Goal: Task Accomplishment & Management: Complete application form

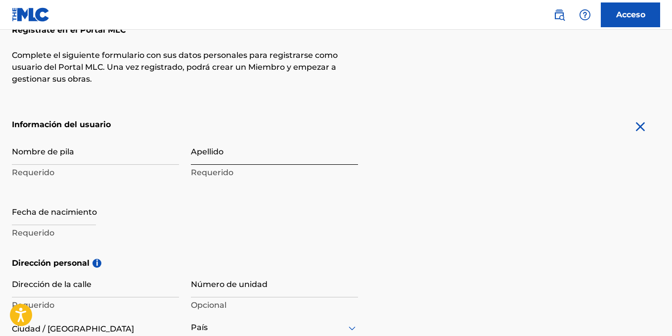
scroll to position [134, 0]
click at [71, 160] on input "Nombre de pila" at bounding box center [95, 150] width 167 height 28
type input "[PERSON_NAME]"
click at [196, 157] on input "Apellido" at bounding box center [274, 150] width 167 height 28
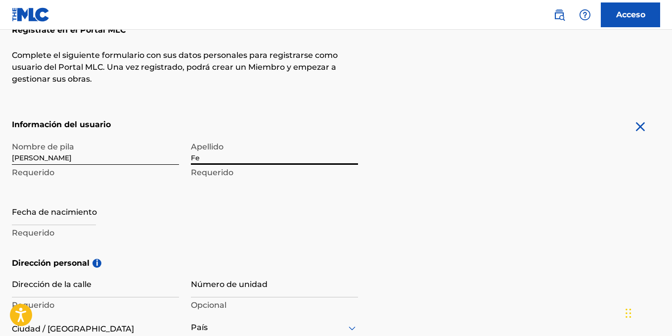
type input "F"
type input "[PERSON_NAME]"
click at [22, 216] on input "text" at bounding box center [54, 211] width 84 height 28
select select "8"
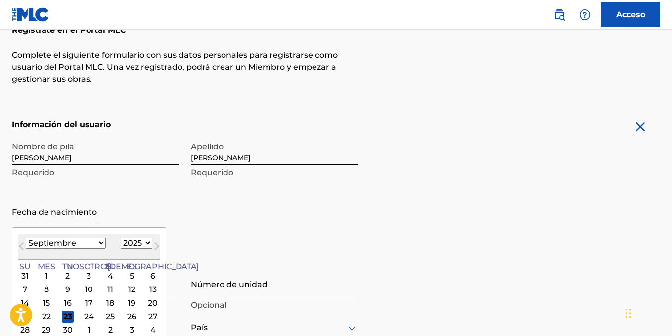
click at [35, 222] on input "text" at bounding box center [54, 211] width 84 height 28
click at [121, 244] on select "1899 1900 1901 1902 1903 1904 1905 1906 1907 1908 1909 1910 1911 1912 1913 1914…" at bounding box center [137, 242] width 32 height 11
select select "2003"
click at [121, 237] on select "1899 1900 1901 1902 1903 1904 1905 1906 1907 1908 1909 1910 1911 1912 1913 1914…" at bounding box center [137, 242] width 32 height 11
click at [80, 244] on select "Enero Febrero Marzo Abril Puede Junio [PERSON_NAME] Septiembre Octubre Noviembr…" at bounding box center [66, 242] width 80 height 11
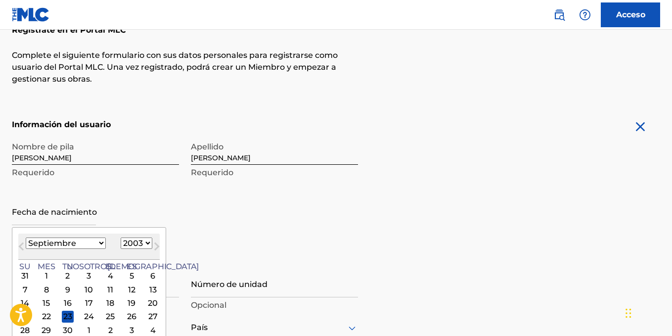
select select "5"
click at [26, 237] on select "Enero Febrero Marzo Abril Puede Junio [PERSON_NAME] Septiembre Octubre Noviembr…" at bounding box center [66, 242] width 80 height 11
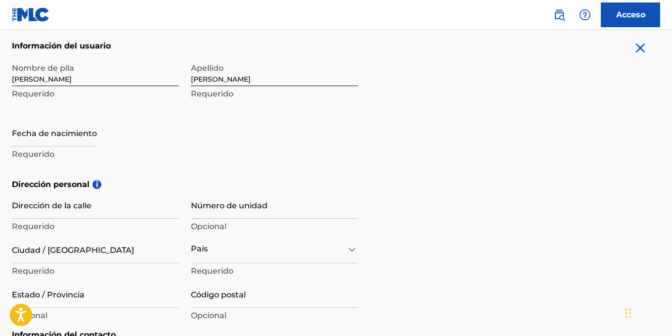
scroll to position [227, 0]
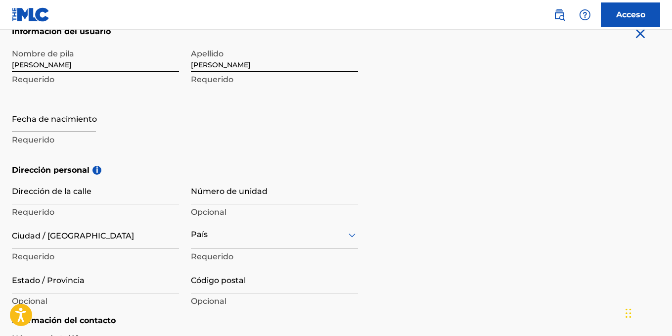
click at [39, 122] on input "text" at bounding box center [54, 118] width 84 height 28
select select "8"
select select "2025"
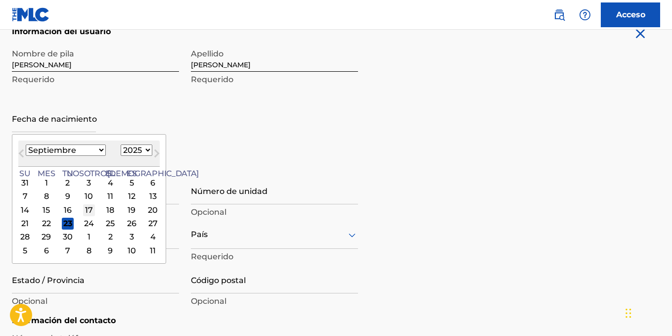
click at [85, 211] on font "17" at bounding box center [89, 209] width 8 height 9
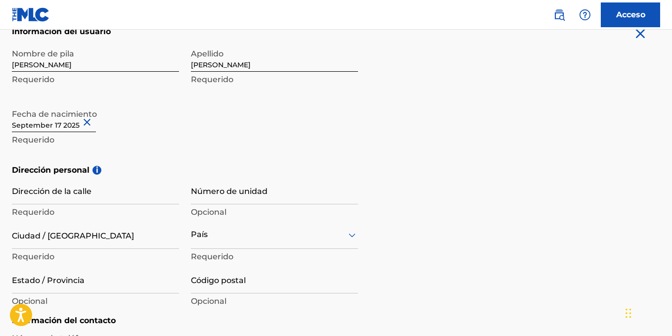
click at [71, 123] on input "text" at bounding box center [54, 118] width 84 height 28
select select "8"
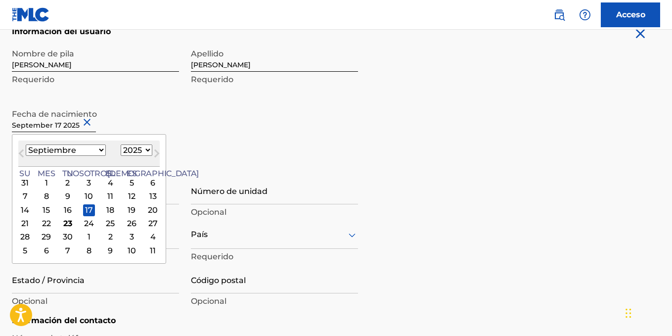
click at [121, 150] on select "1899 1900 1901 1902 1903 1904 1905 1906 1907 1908 1909 1910 1911 1912 1913 1914…" at bounding box center [137, 149] width 32 height 11
select select "2003"
click at [121, 144] on select "1899 1900 1901 1902 1903 1904 1905 1906 1907 1908 1909 1910 1911 1912 1913 1914…" at bounding box center [137, 149] width 32 height 11
click at [64, 144] on select "Enero Febrero Marzo Abril Puede Junio [PERSON_NAME] Septiembre Octubre Noviembr…" at bounding box center [66, 149] width 80 height 11
select select "5"
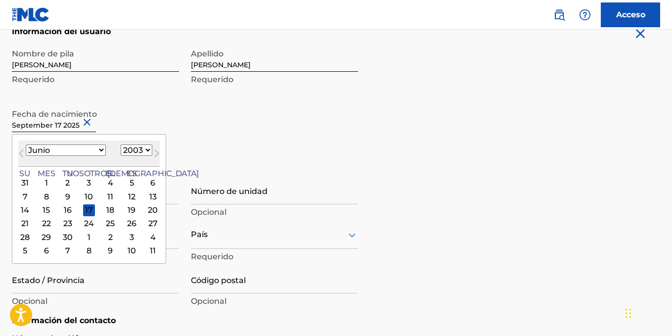
click at [26, 144] on select "Enero Febrero Marzo Abril Puede Junio [PERSON_NAME] Septiembre Octubre Noviembr…" at bounding box center [66, 149] width 80 height 11
click at [117, 123] on div "Fecha de nacimiento [DEMOGRAPHIC_DATA] Mes anterior Mes próximo [DATE] Enero Fe…" at bounding box center [95, 126] width 167 height 44
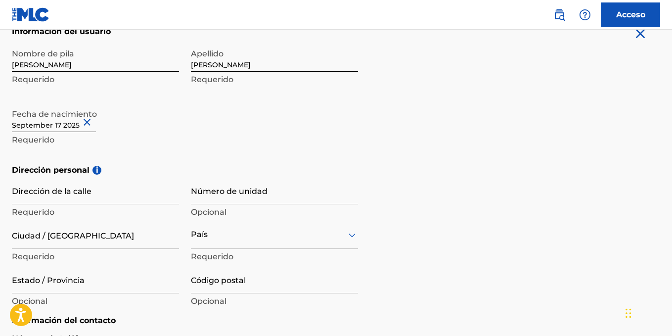
click at [46, 128] on input "text" at bounding box center [54, 118] width 84 height 28
select select "8"
select select "2025"
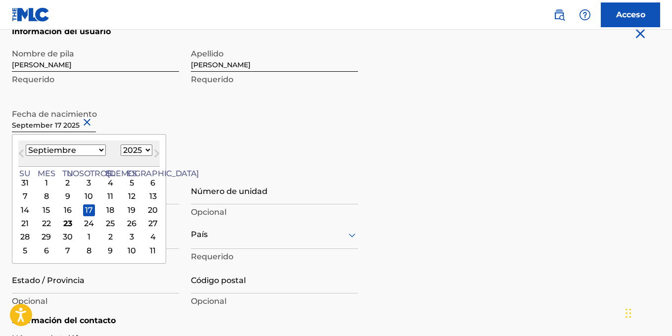
click at [66, 151] on select "Enero Febrero Marzo Abril Puede Junio [PERSON_NAME] Septiembre Octubre Noviembr…" at bounding box center [66, 149] width 80 height 11
click at [26, 144] on select "Enero Febrero Marzo Abril Puede Junio [PERSON_NAME] Septiembre Octubre Noviembr…" at bounding box center [66, 149] width 80 height 11
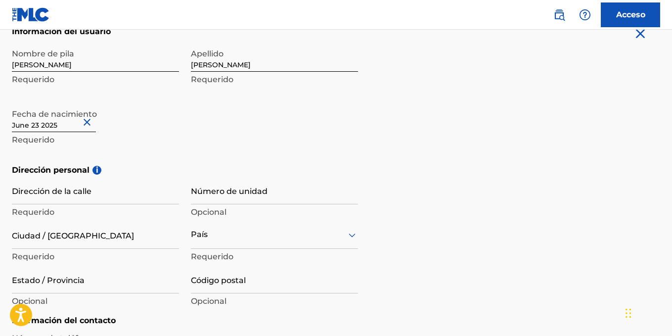
click at [56, 127] on input "text" at bounding box center [54, 118] width 84 height 28
select select "5"
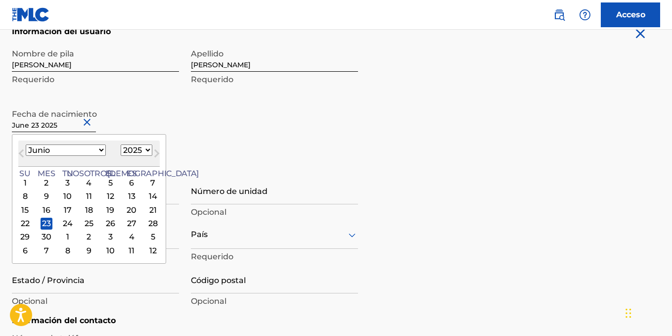
click at [121, 151] on select "1899 1900 1901 1902 1903 1904 1905 1906 1907 1908 1909 1910 1911 1912 1913 1914…" at bounding box center [137, 149] width 32 height 11
select select "2003"
click at [121, 144] on select "1899 1900 1901 1902 1903 1904 1905 1906 1907 1908 1909 1910 1911 1912 1913 1914…" at bounding box center [137, 149] width 32 height 11
click at [62, 209] on div "17" at bounding box center [68, 210] width 12 height 12
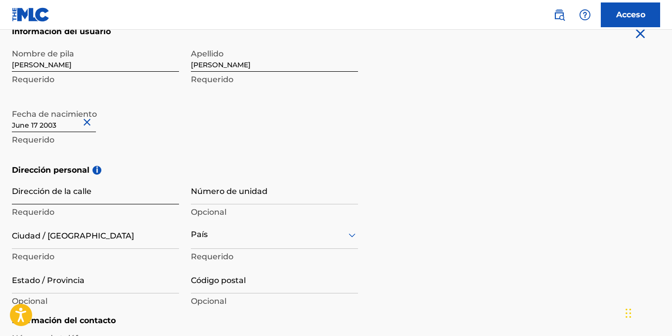
click at [55, 195] on input "Dirección de la calle" at bounding box center [95, 190] width 167 height 28
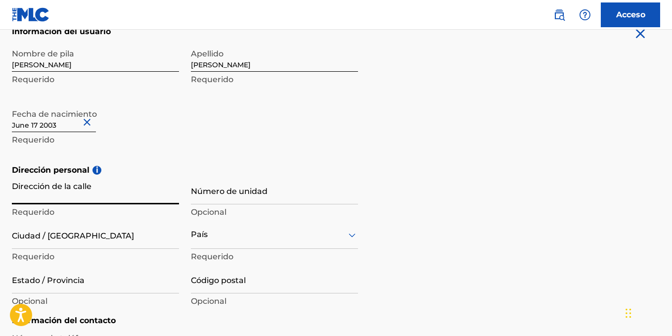
type input "CL 4 SUR K R56B - 18 PISO 02"
type input "[PERSON_NAME]"
type input "[GEOGRAPHIC_DATA]"
type input "[PERSON_NAME][GEOGRAPHIC_DATA]"
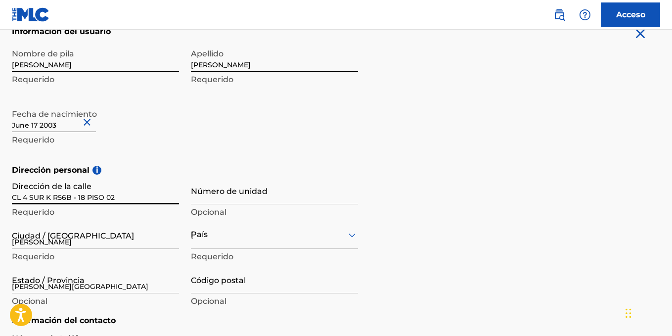
type input "411937"
type input "318"
type input "6678595"
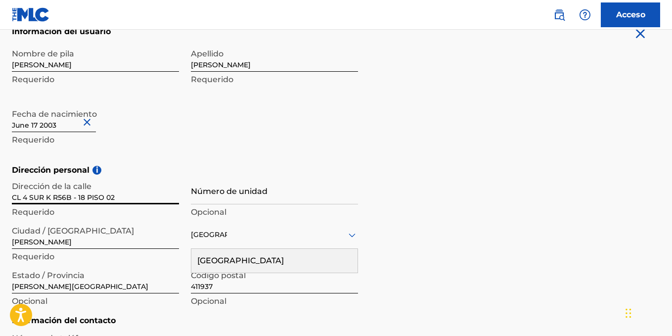
click at [123, 200] on input "CL 4 SUR K R56B - 18 PISO 02" at bounding box center [95, 190] width 167 height 28
click at [154, 197] on input "CL 4 SUR K R56B - 18 PISO 02" at bounding box center [95, 190] width 167 height 28
click at [240, 203] on input "Número de unidad" at bounding box center [274, 190] width 167 height 28
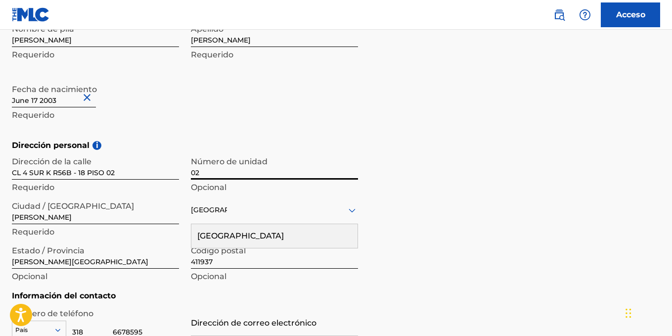
scroll to position [253, 0]
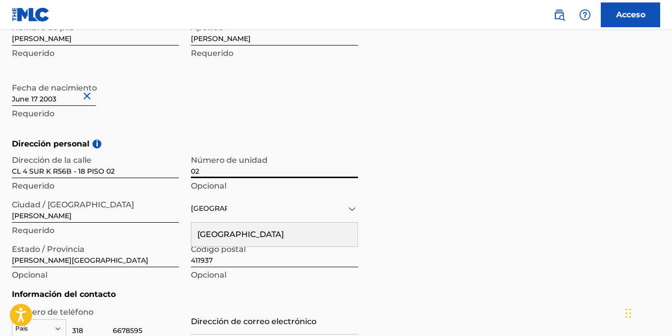
type input "02"
click at [118, 168] on input "CL 4 SUR K R56B - 18 PISO 02" at bounding box center [95, 164] width 167 height 28
type input "CL 4 SUR K R56B - 18"
click at [434, 207] on div "Dirección personal i Dirección de la calle CL 4 SUR K R56B - 18 Requerido Númer…" at bounding box center [336, 213] width 648 height 150
click at [117, 213] on input "[PERSON_NAME]" at bounding box center [95, 208] width 167 height 28
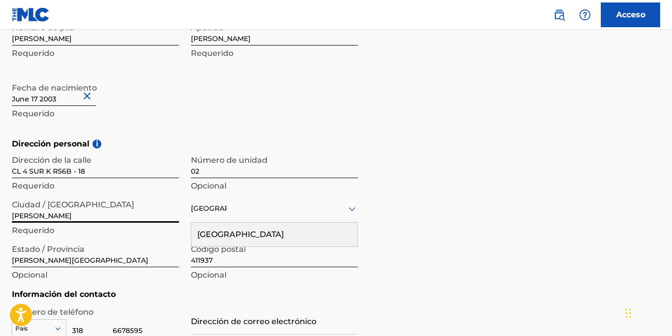
click at [527, 207] on div "Dirección personal i Dirección de la calle CL 4 SUR K R56B - 18 Requerido Númer…" at bounding box center [336, 213] width 648 height 150
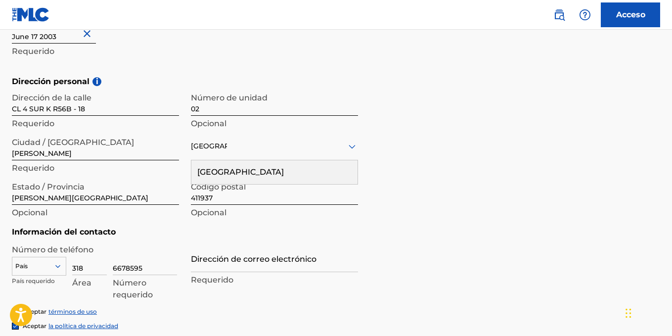
scroll to position [320, 0]
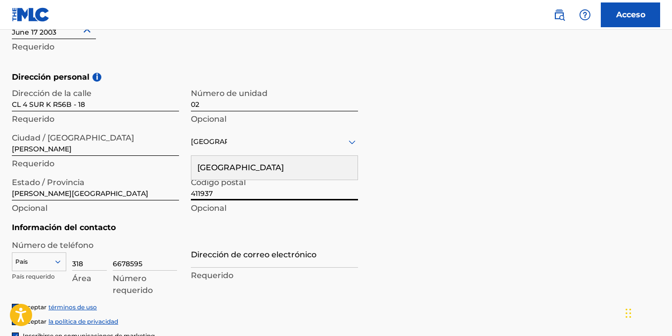
click at [247, 193] on input "411937" at bounding box center [274, 186] width 167 height 28
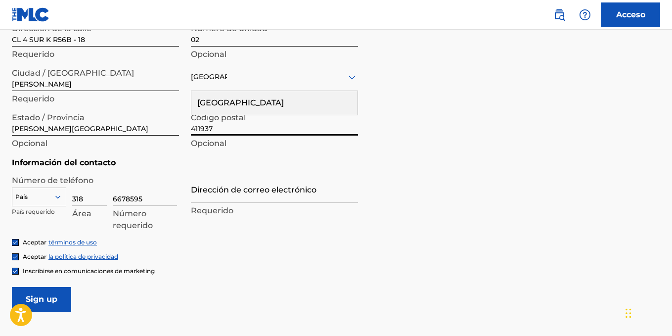
scroll to position [390, 0]
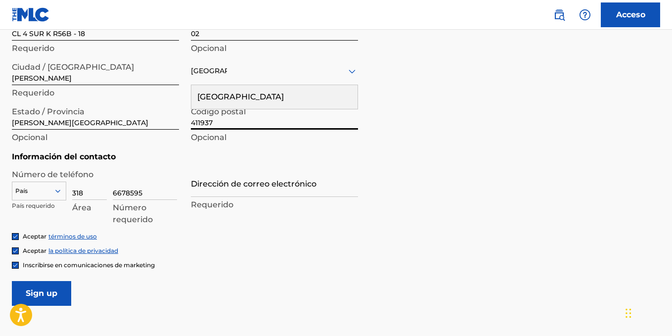
click at [55, 190] on div "País" at bounding box center [39, 188] width 54 height 15
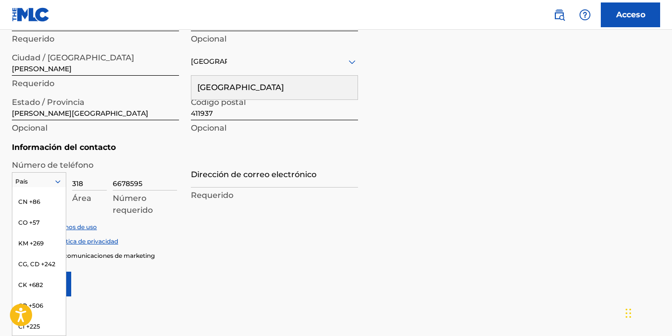
scroll to position [810, 0]
click at [37, 265] on font "CO +57" at bounding box center [28, 261] width 21 height 7
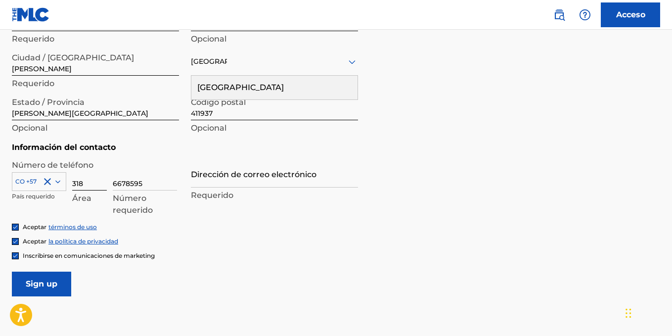
click at [86, 183] on input "318" at bounding box center [89, 176] width 35 height 28
type input "317"
click at [158, 185] on input "6678595" at bounding box center [145, 176] width 64 height 28
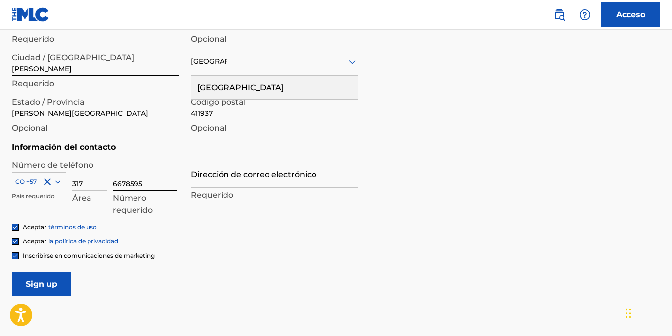
click at [158, 185] on input "6678595" at bounding box center [145, 176] width 64 height 28
type input "8476483"
click at [214, 187] on div "Dirección de correo electrónico Requerido" at bounding box center [274, 181] width 167 height 44
click at [214, 184] on input "Dirección de correo electrónico" at bounding box center [274, 173] width 167 height 28
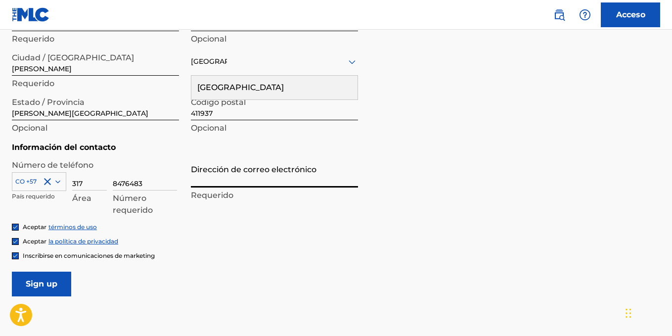
type input "[EMAIL_ADDRESS][DOMAIN_NAME]"
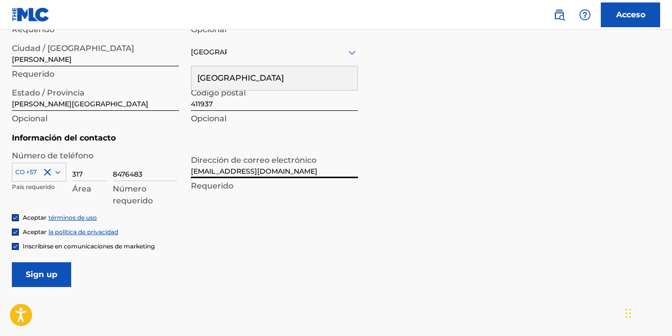
scroll to position [414, 0]
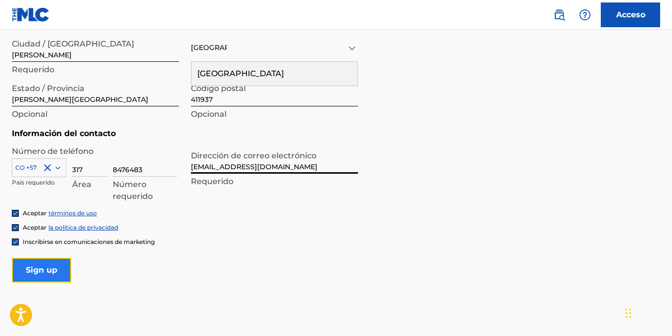
click at [45, 274] on input "Inscribirse" at bounding box center [41, 269] width 59 height 25
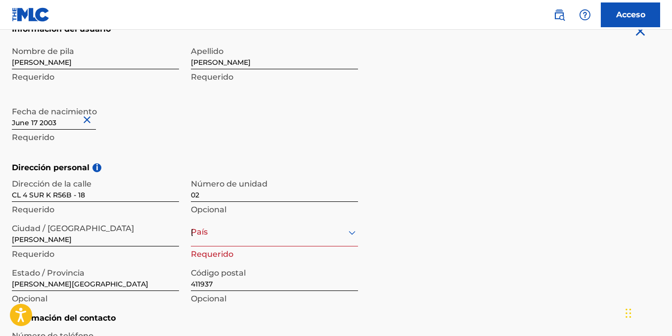
scroll to position [248, 0]
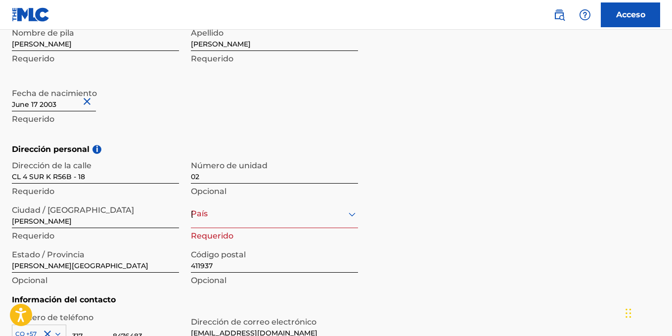
click at [213, 216] on div "option , selected. Select is focused ,type to refine list, press Down to open t…" at bounding box center [274, 214] width 167 height 28
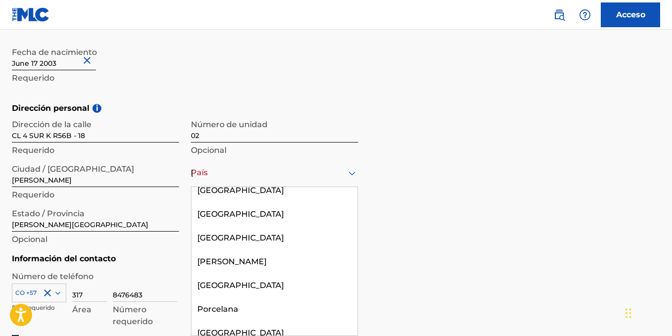
scroll to position [859, 0]
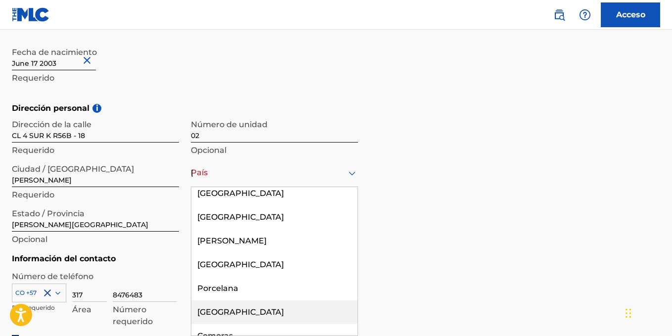
click at [204, 309] on font "[GEOGRAPHIC_DATA]" at bounding box center [240, 311] width 86 height 9
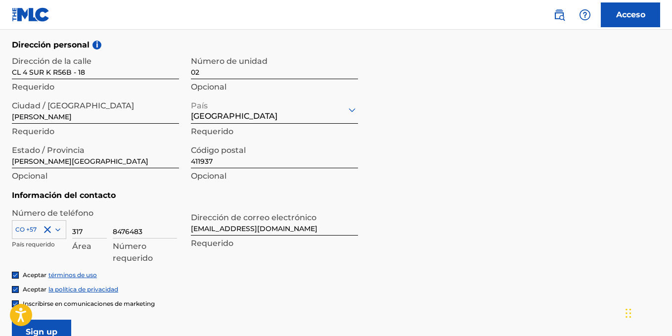
scroll to position [355, 0]
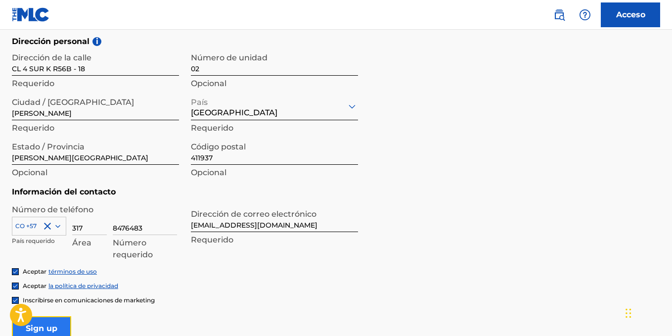
click at [52, 322] on input "Inscribirse" at bounding box center [41, 328] width 59 height 25
click at [620, 16] on font "Acceso" at bounding box center [630, 14] width 29 height 9
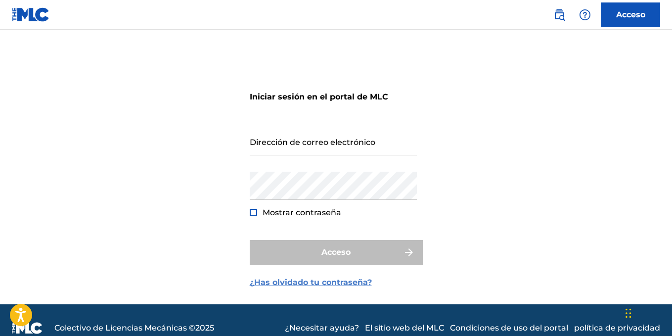
click at [296, 286] on font "¿Has olvidado tu contraseña?" at bounding box center [311, 281] width 122 height 9
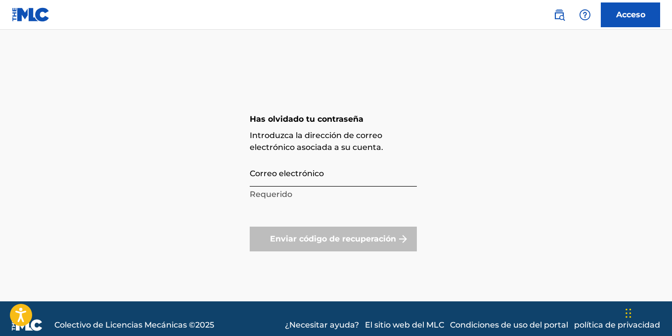
click at [276, 184] on input "Correo electrónico" at bounding box center [333, 172] width 167 height 28
type input "[EMAIL_ADDRESS][DOMAIN_NAME]"
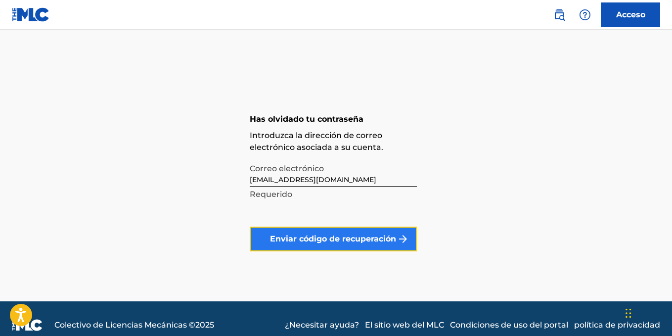
click at [315, 241] on font "Enviar código de recuperación" at bounding box center [333, 238] width 126 height 9
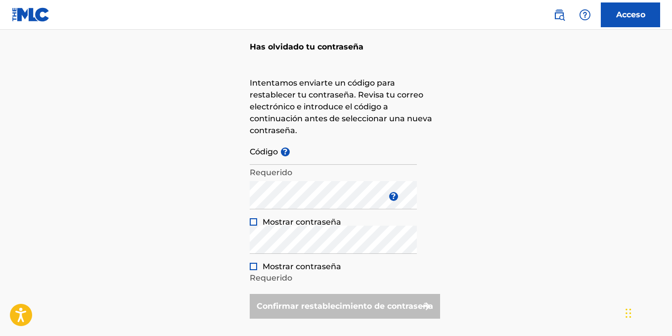
scroll to position [51, 0]
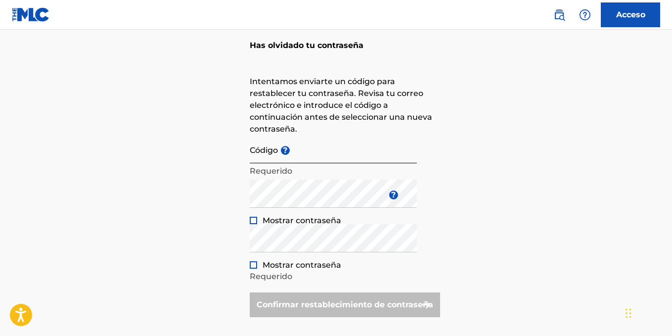
click at [322, 150] on input "Código ?" at bounding box center [333, 149] width 167 height 28
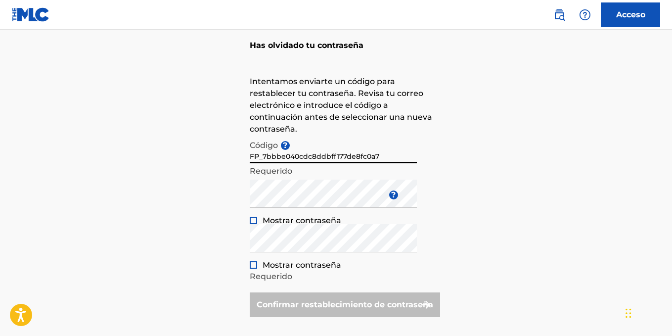
type input "FP_7bbbe040cdc8ddbff177de8fc0a7"
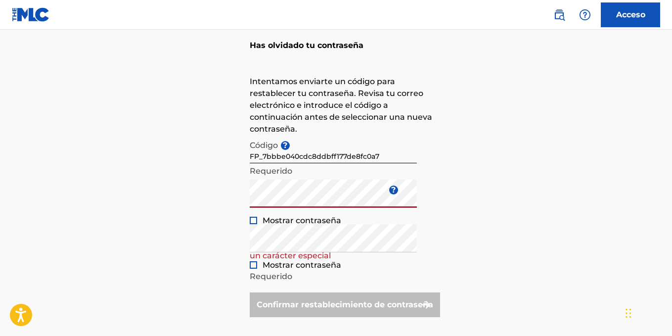
click at [254, 220] on div at bounding box center [253, 219] width 7 height 7
click at [262, 253] on div "Repita la contraseña Mostrar contraseña Requerido" at bounding box center [333, 246] width 167 height 44
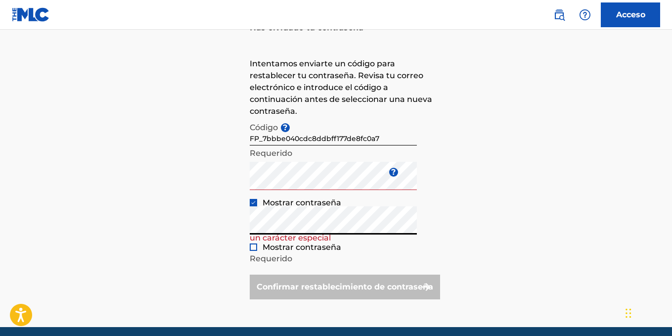
scroll to position [74, 0]
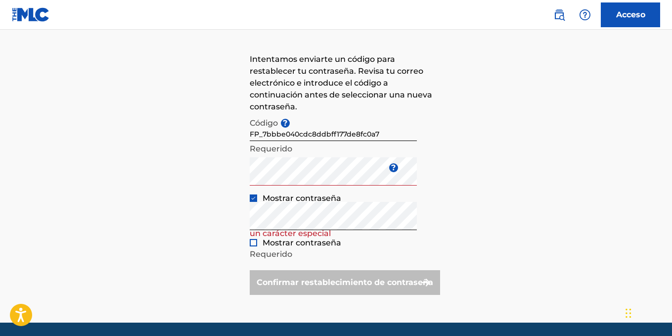
click at [254, 249] on p "Requerido" at bounding box center [333, 254] width 167 height 12
click at [253, 244] on div at bounding box center [253, 242] width 7 height 7
click at [285, 280] on div "Confirmar restablecimiento de contraseña" at bounding box center [345, 282] width 190 height 25
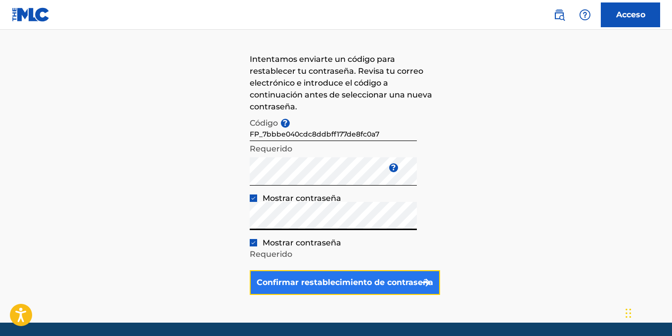
click at [351, 286] on font "Confirmar restablecimiento de contraseña" at bounding box center [344, 281] width 176 height 9
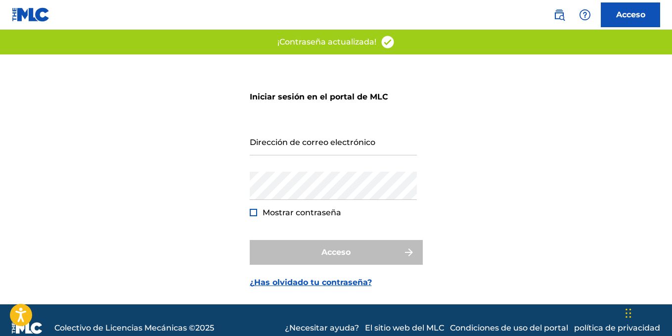
click at [289, 160] on div "Dirección de correo electrónico" at bounding box center [333, 149] width 167 height 44
click at [284, 149] on input "Dirección de correo electrónico" at bounding box center [333, 141] width 167 height 28
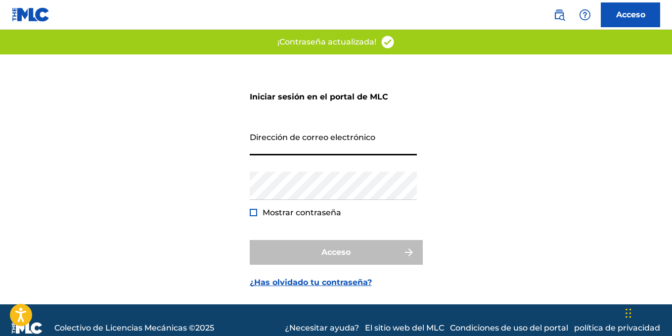
type input "[EMAIL_ADDRESS][DOMAIN_NAME]"
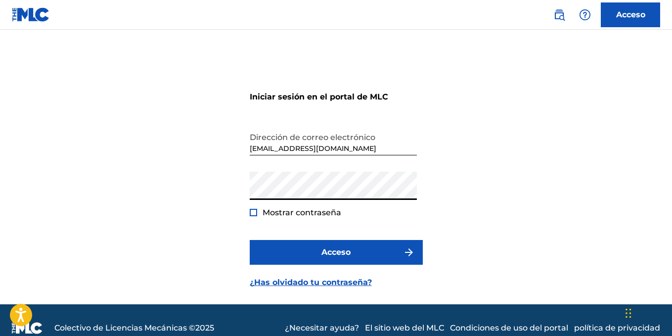
click at [250, 217] on div "Mostrar contraseña" at bounding box center [295, 212] width 91 height 11
click at [252, 212] on div at bounding box center [253, 212] width 7 height 7
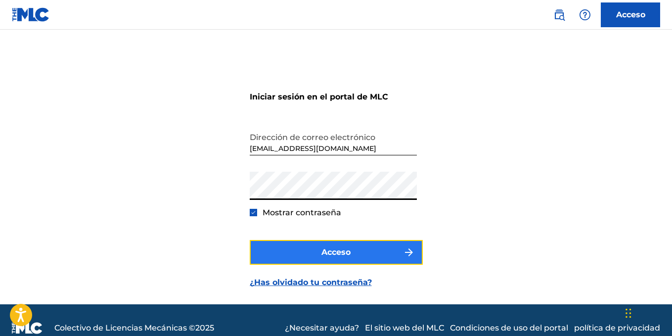
click at [330, 248] on font "Acceso" at bounding box center [335, 251] width 29 height 9
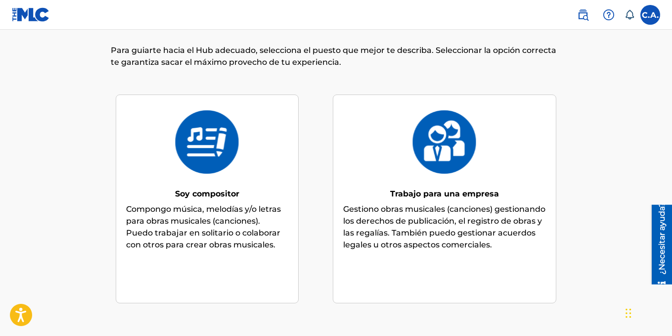
click at [272, 237] on font "Compongo música, melodías y/o letras para obras musicales (canciones). Puedo tr…" at bounding box center [203, 226] width 155 height 45
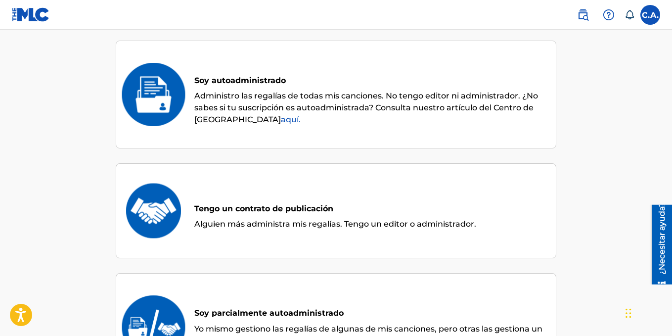
scroll to position [77, 0]
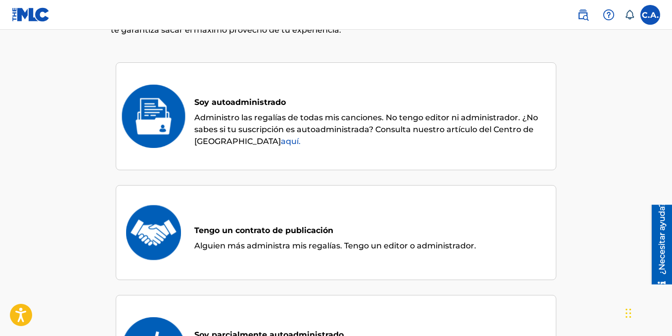
click at [228, 101] on font "Soy autoadministrado" at bounding box center [239, 101] width 91 height 9
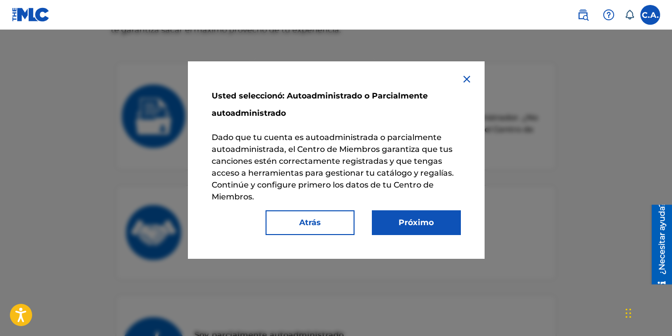
click at [464, 79] on img at bounding box center [467, 79] width 12 height 12
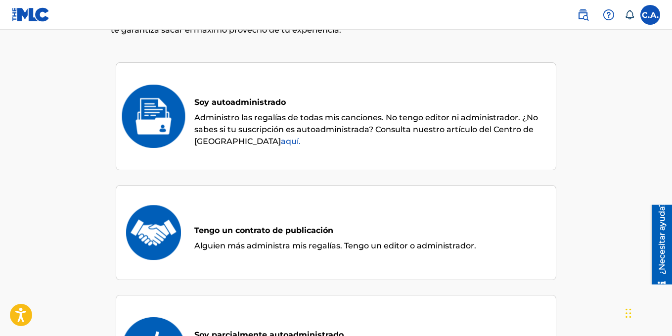
click at [249, 102] on font "Soy autoadministrado" at bounding box center [239, 101] width 91 height 9
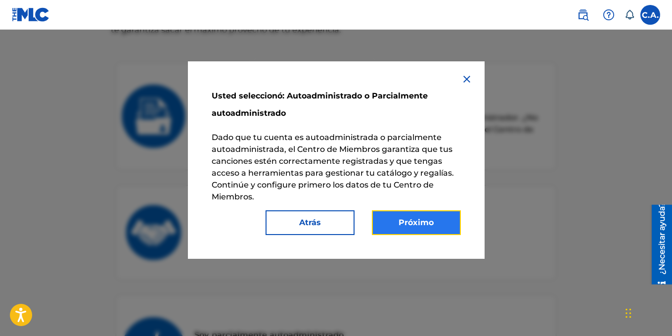
click at [399, 221] on font "Próximo" at bounding box center [415, 221] width 35 height 9
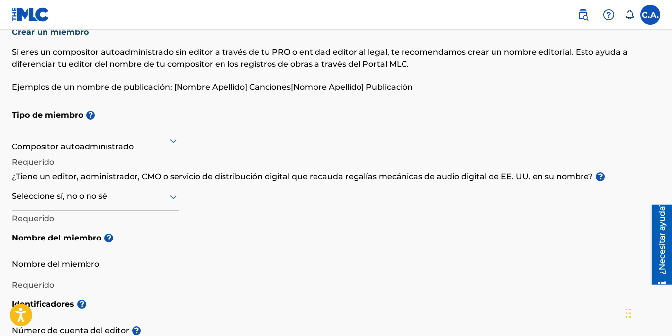
scroll to position [24, 0]
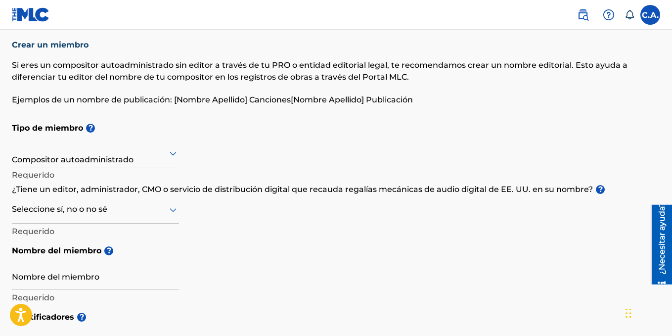
click at [174, 152] on icon at bounding box center [173, 153] width 12 height 12
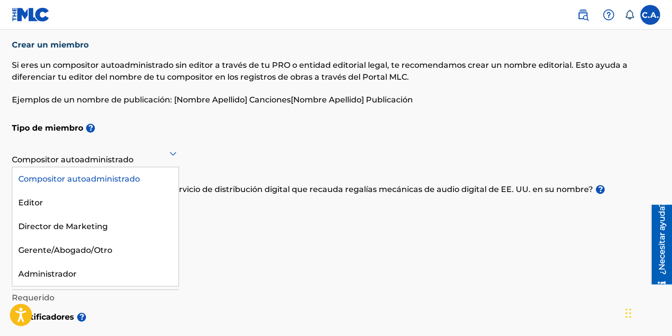
click at [168, 152] on icon at bounding box center [173, 153] width 12 height 12
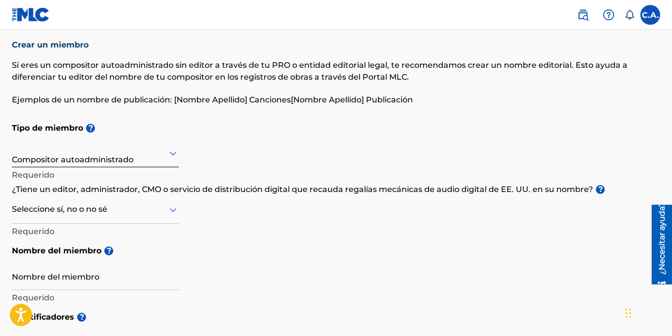
click at [141, 158] on div at bounding box center [95, 153] width 167 height 12
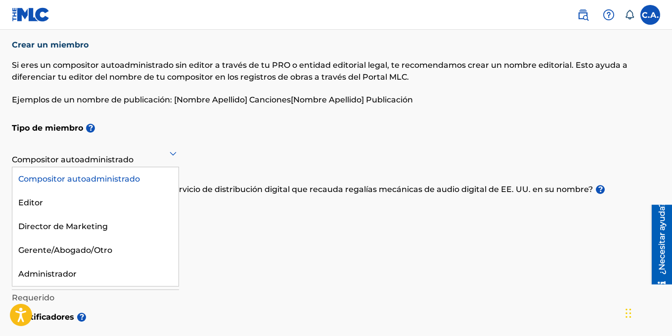
click at [127, 156] on div at bounding box center [95, 153] width 167 height 12
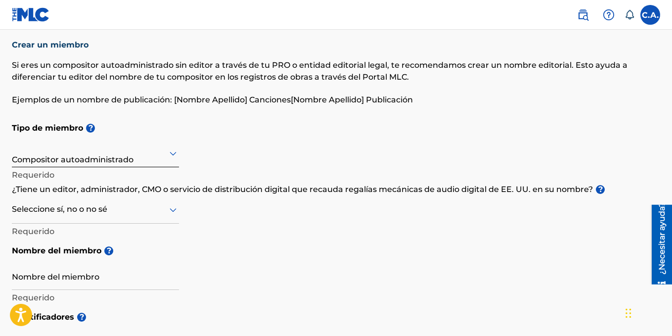
click at [101, 210] on div at bounding box center [95, 209] width 167 height 12
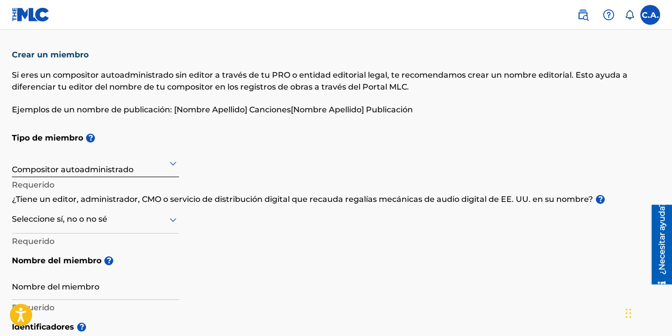
scroll to position [9, 0]
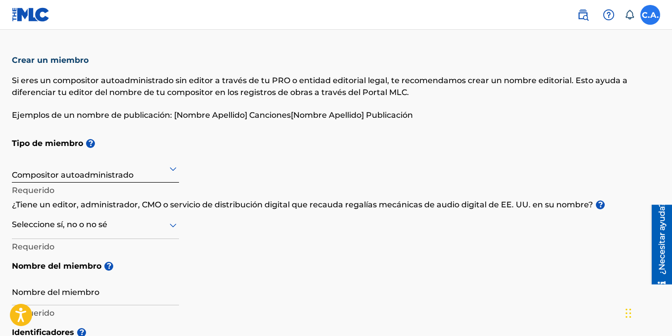
click at [654, 17] on label at bounding box center [650, 15] width 20 height 20
click at [650, 15] on input "[PERSON_NAME] [EMAIL_ADDRESS][DOMAIN_NAME] Preferencias de notificación Perfil …" at bounding box center [650, 15] width 0 height 0
click at [502, 24] on nav "C.A. C.A. [PERSON_NAME] [EMAIL_ADDRESS][DOMAIN_NAME] Preferencias de notificaci…" at bounding box center [336, 15] width 672 height 30
click at [176, 94] on font "Si eres un compositor autoadministrado sin editor a través de tu PRO o entidad …" at bounding box center [319, 86] width 615 height 21
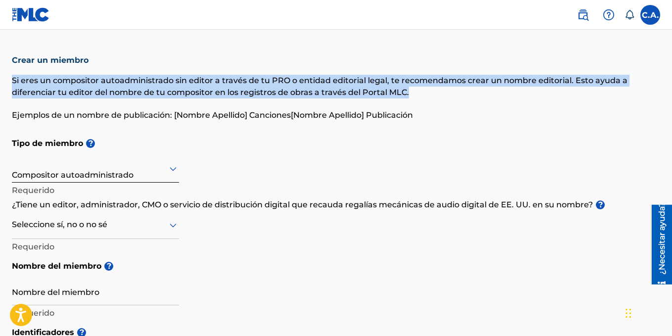
click at [176, 94] on font "Si eres un compositor autoadministrado sin editor a través de tu PRO o entidad …" at bounding box center [319, 86] width 615 height 21
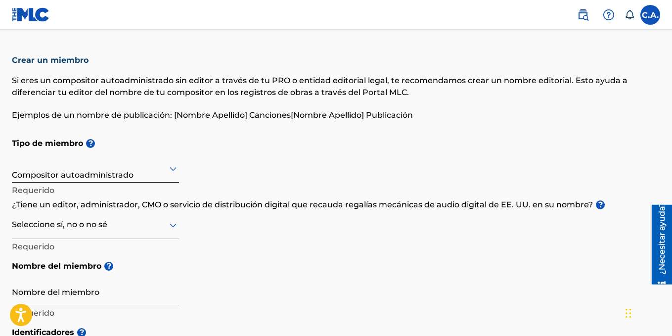
click at [297, 118] on font "Ejemplos de un nombre de publicación: [Nombre Apellido] Canciones[Nombre Apelli…" at bounding box center [212, 114] width 401 height 9
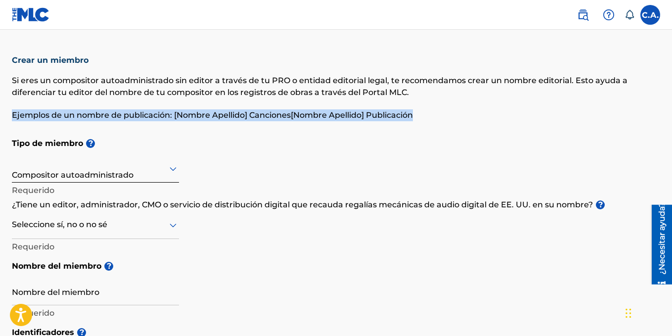
click at [297, 118] on font "Ejemplos de un nombre de publicación: [Nombre Apellido] Canciones[Nombre Apelli…" at bounding box center [212, 114] width 401 height 9
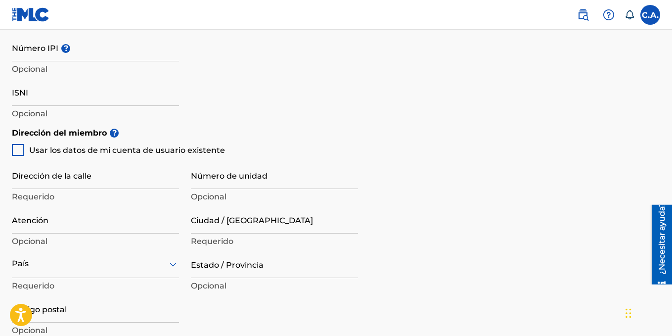
scroll to position [0, 0]
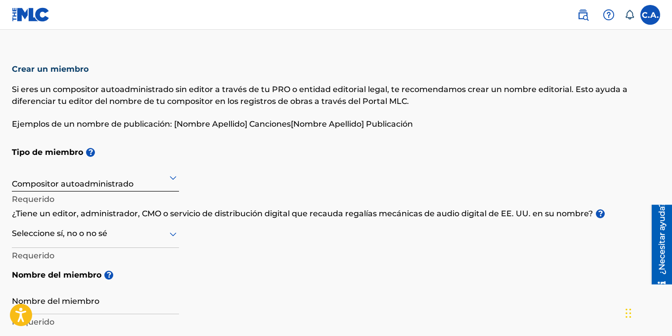
drag, startPoint x: 626, startPoint y: 32, endPoint x: 619, endPoint y: 31, distance: 6.9
